Goal: Information Seeking & Learning: Compare options

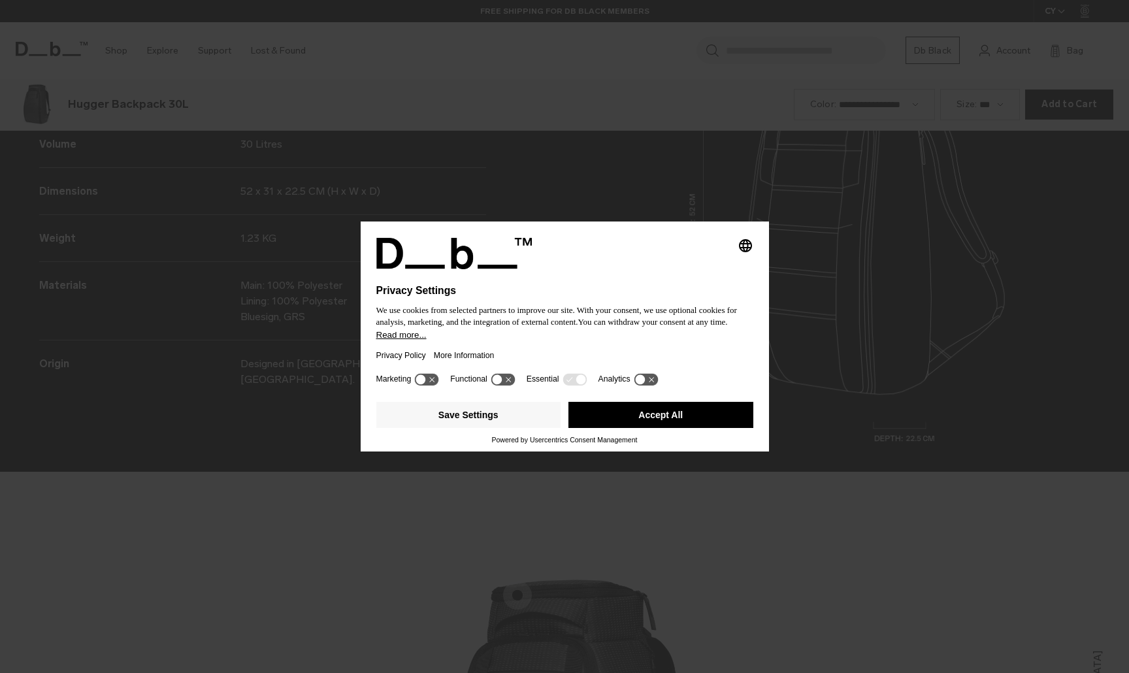
scroll to position [2019, 0]
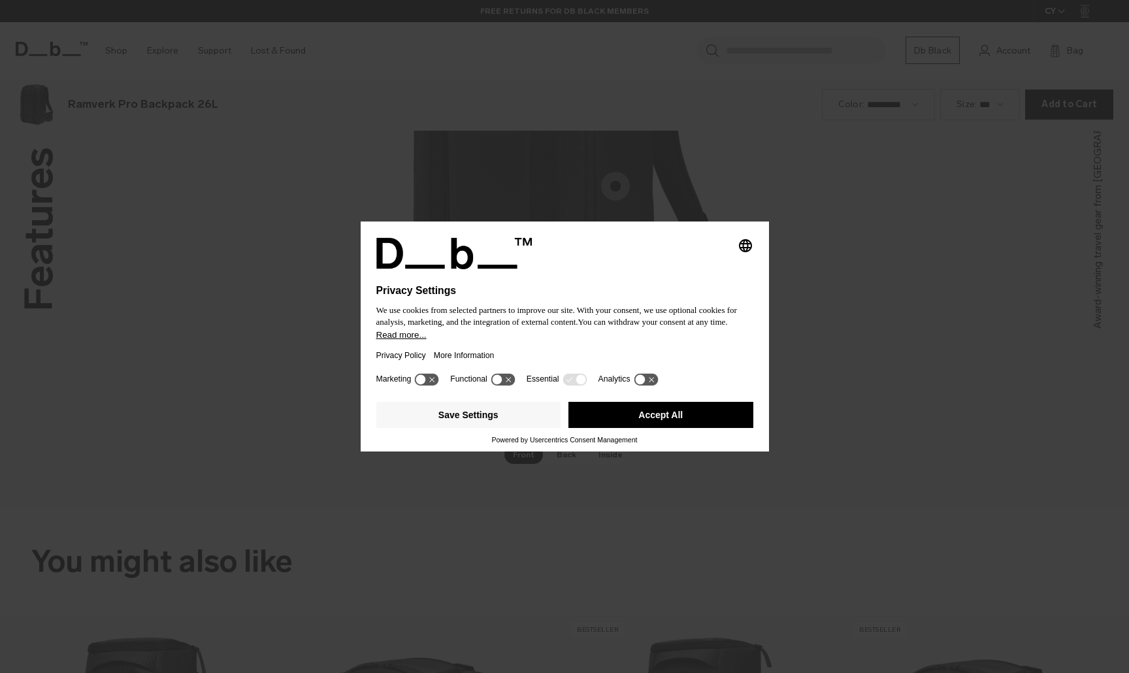
scroll to position [2019, 0]
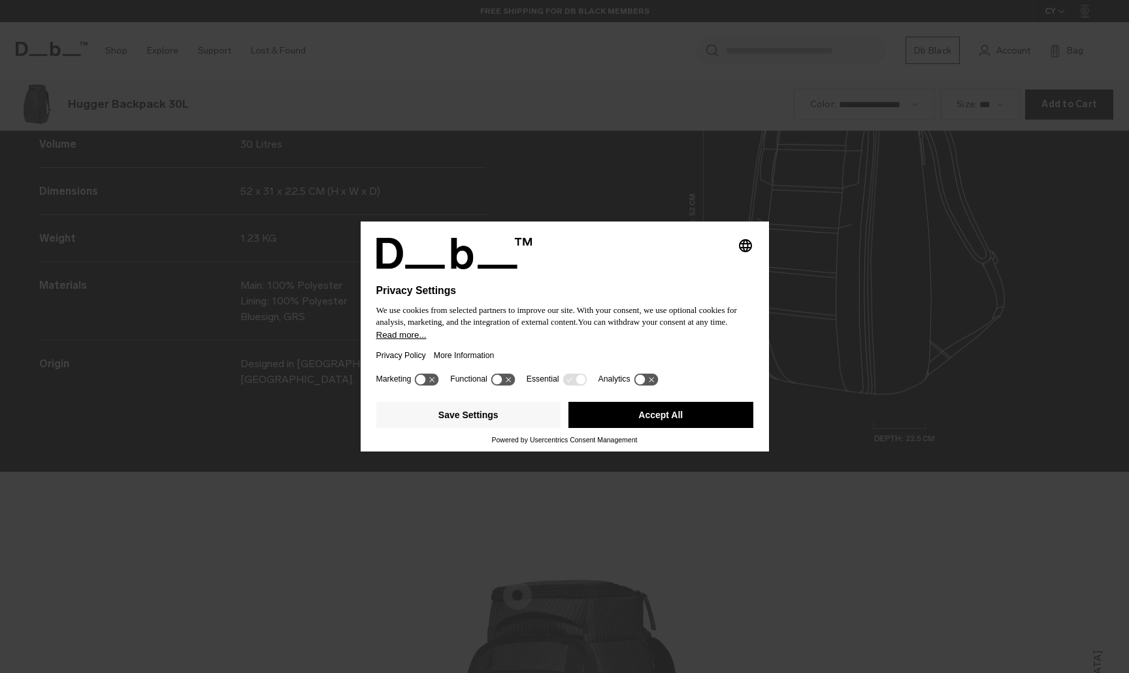
scroll to position [2019, 0]
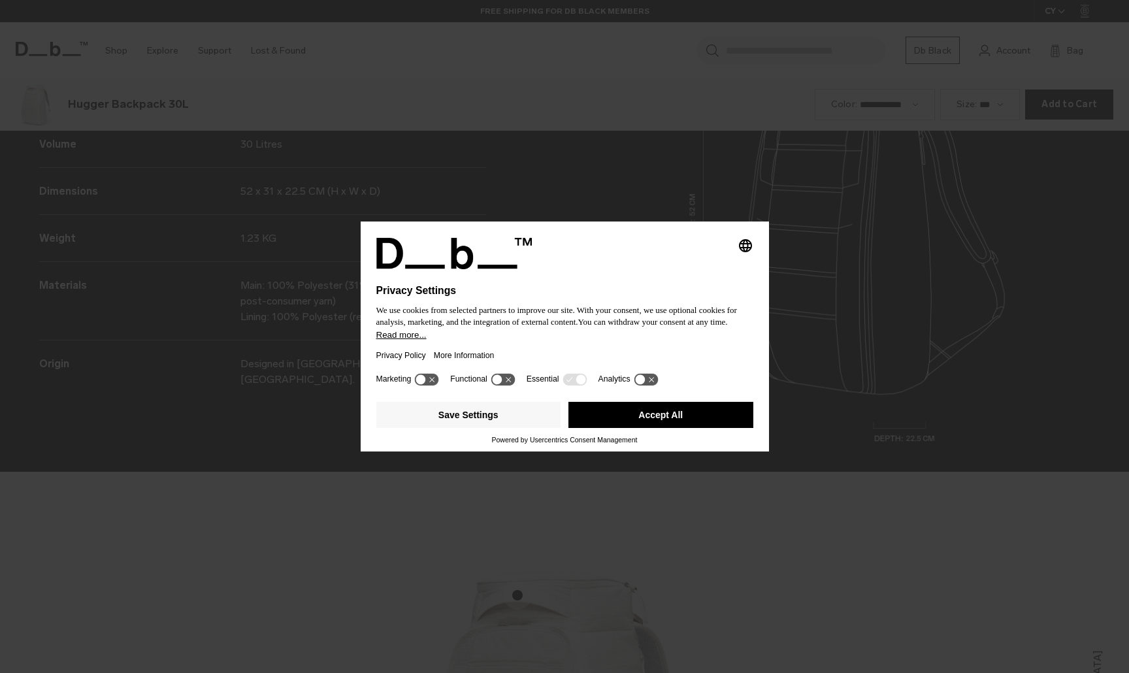
scroll to position [2019, 0]
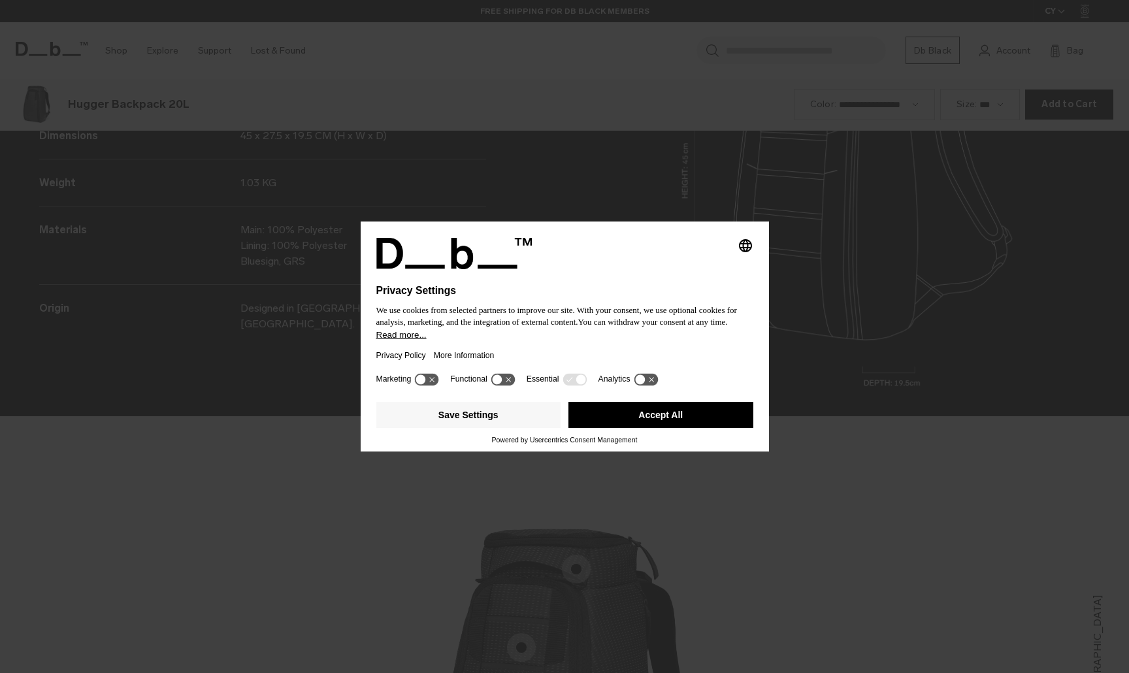
scroll to position [2019, 0]
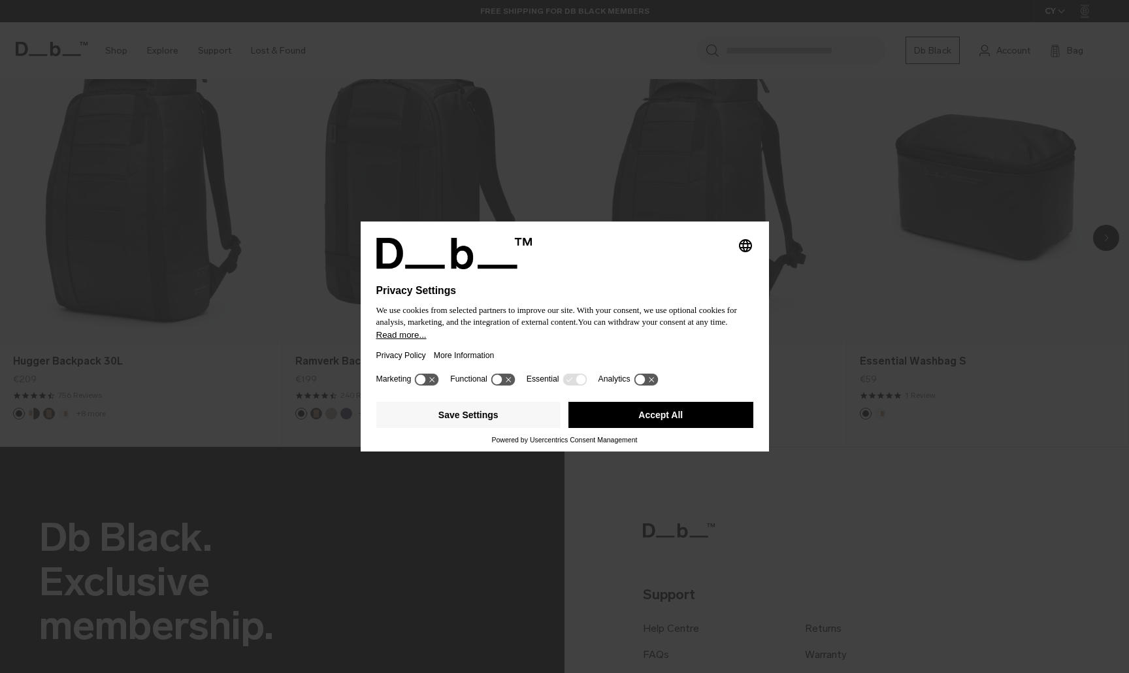
scroll to position [1029, 0]
